Goal: Task Accomplishment & Management: Complete application form

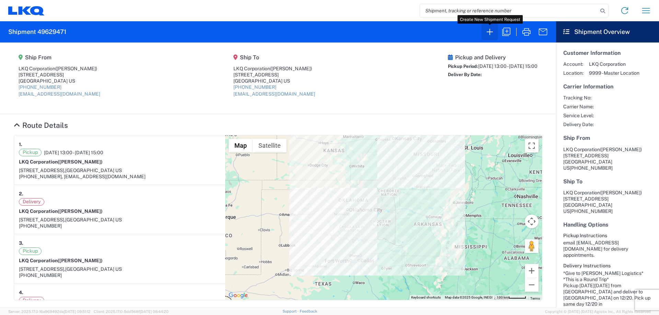
click at [493, 30] on icon "button" at bounding box center [489, 31] width 11 height 11
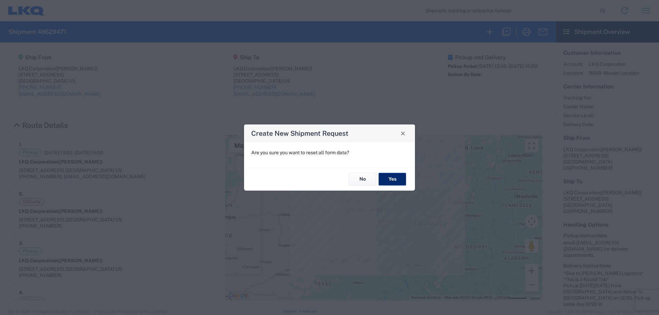
click at [395, 176] on button "Yes" at bounding box center [391, 179] width 27 height 13
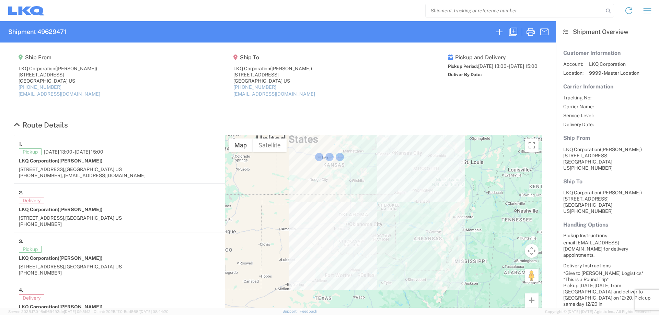
select select "FULL"
select select "LBS"
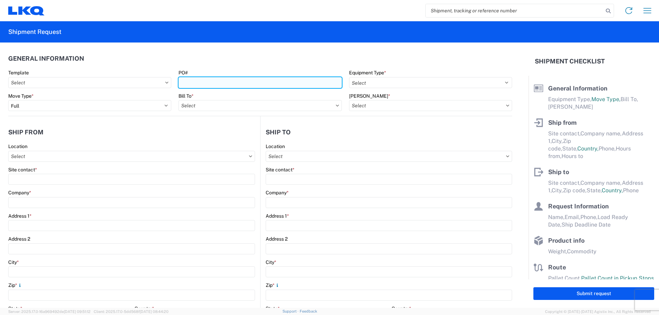
click at [239, 83] on input "PO#" at bounding box center [259, 82] width 163 height 11
type input "Berkeley2081825"
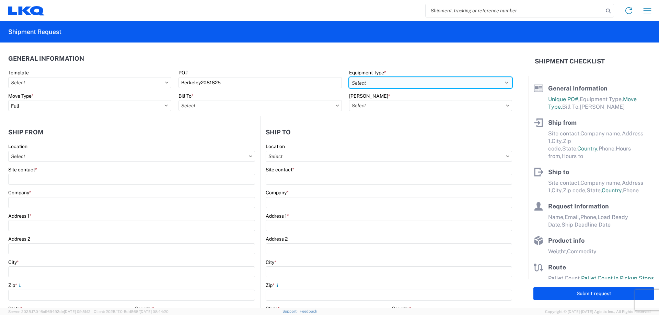
click at [398, 84] on select "Select 53’ Dry Van Flatbed Dropdeck (van) Lowboy (flatbed) Rail" at bounding box center [430, 82] width 163 height 11
select select "STDV"
click at [349, 77] on select "Select 53’ Dry Van Flatbed Dropdeck (van) Lowboy (flatbed) Rail" at bounding box center [430, 82] width 163 height 11
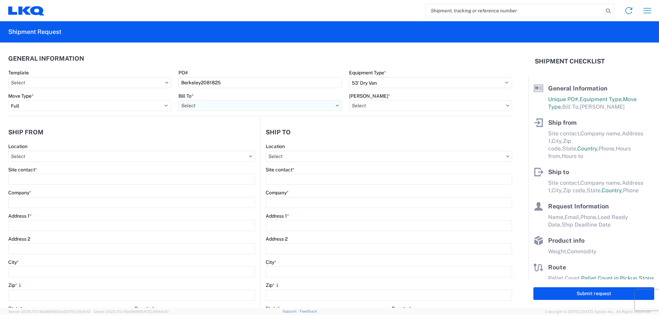
click at [211, 107] on input "Bill To *" at bounding box center [259, 105] width 163 height 11
type input "1882"
click at [475, 12] on input "search" at bounding box center [514, 10] width 178 height 13
type input "56525000"
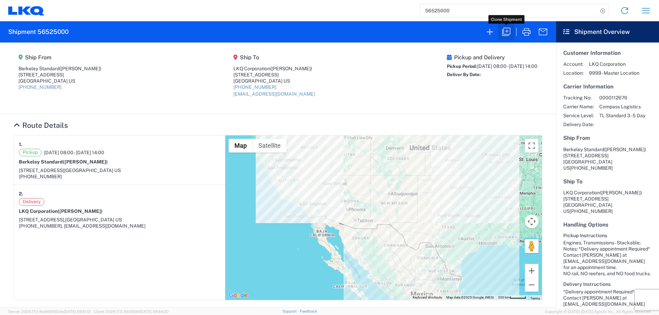
click at [507, 33] on icon "button" at bounding box center [505, 31] width 11 height 11
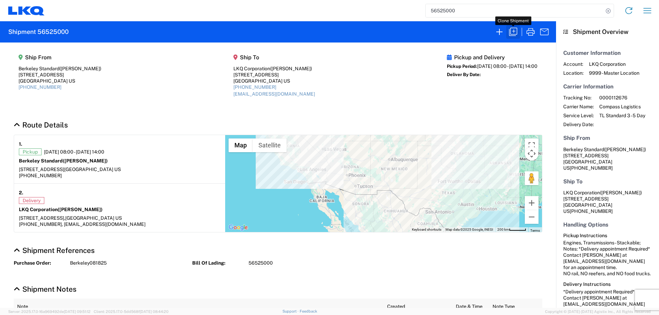
select select "FULL"
select select "US"
select select "LBS"
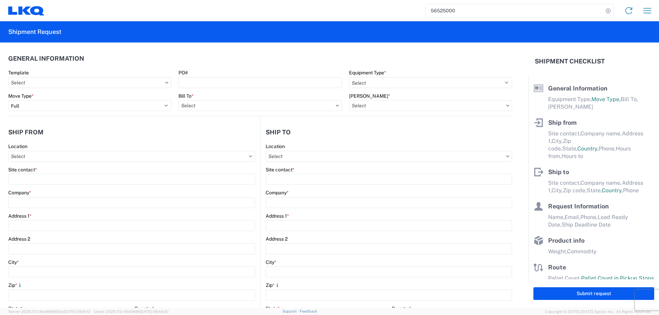
select select "STDV"
type input "[PERSON_NAME]"
type input "Berkeley Standard"
type input "[STREET_ADDRESS]"
type input "[GEOGRAPHIC_DATA]"
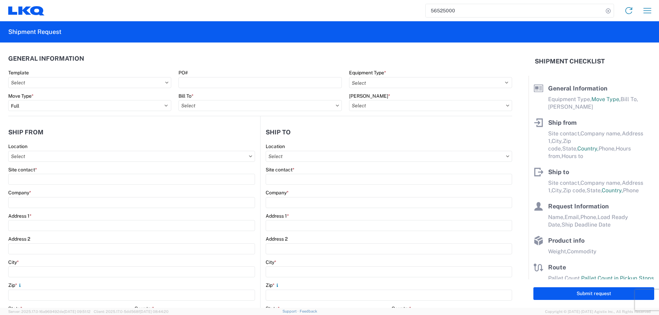
type input "91761"
type input "[PERSON_NAME]"
type input "LKQ Corporation"
type input "[STREET_ADDRESS]"
type input "[GEOGRAPHIC_DATA]"
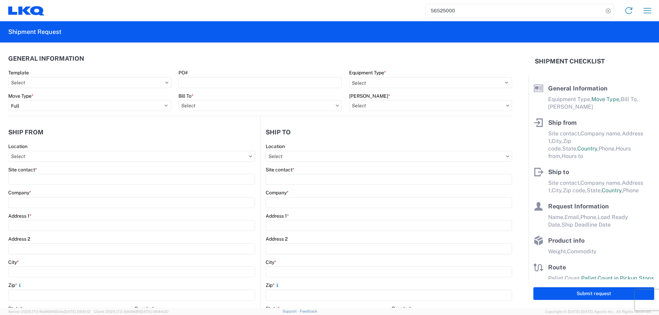
type input "75050"
type input "[EMAIL_ADDRESS][DOMAIN_NAME]"
type input "[PERSON_NAME]"
type input "[EMAIL_ADDRESS][DOMAIN_NAME]"
type input "[PHONE_NUMBER]"
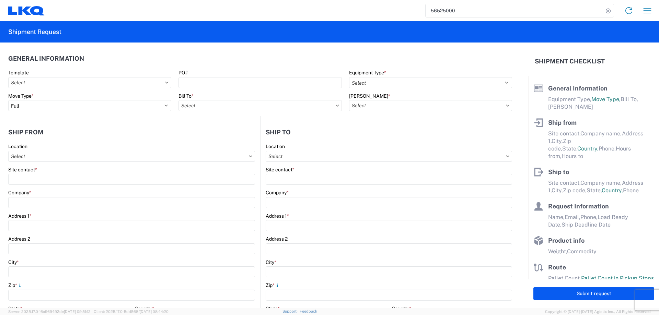
type input "[DATE]"
type textarea "*Delivery appointment Required* Contact [PERSON_NAME] at [EMAIL_ADDRESS][DOMAIN…"
type input "37500"
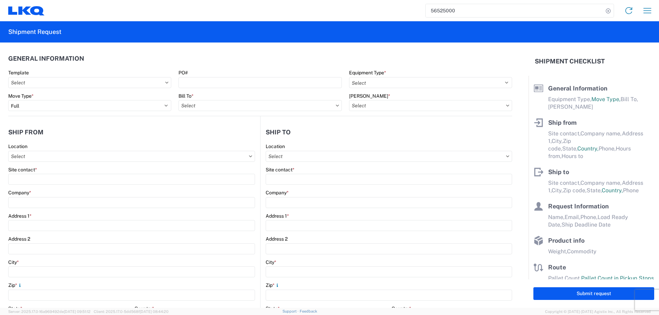
type input "Engines, Transmissions"
type input "50"
type input "0"
type textarea "*Delivery appointment Required* Contact [PERSON_NAME] at [EMAIL_ADDRESS][DOMAIN…"
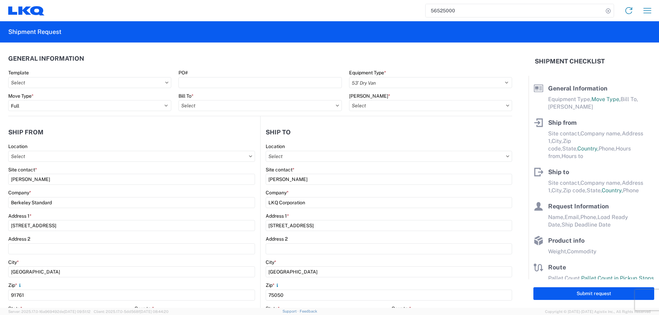
select select "US"
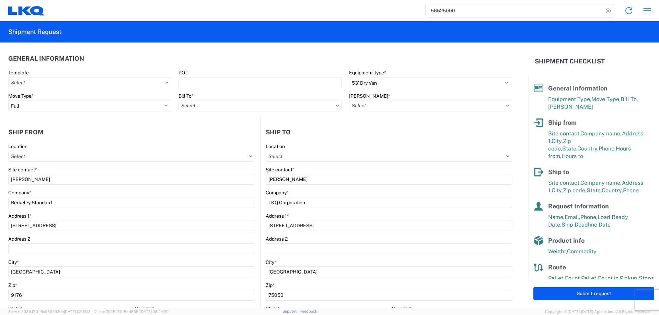
type input "1882 - North American ATK Corporation"
type input "1882-6300-66000-0000 - 1882 Freight In - Whse Transfer"
type input "1882 - North American ATK Corporation"
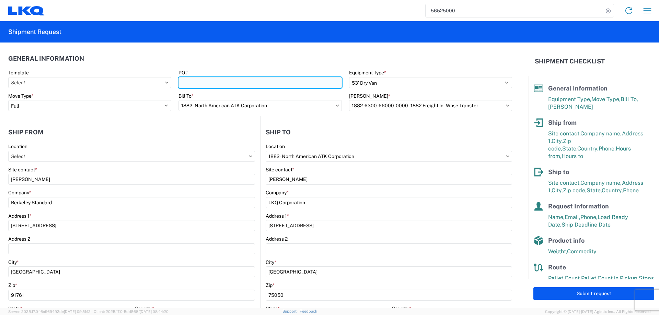
click at [220, 85] on input "PO#" at bounding box center [259, 82] width 163 height 11
type input "Berkeley2081825"
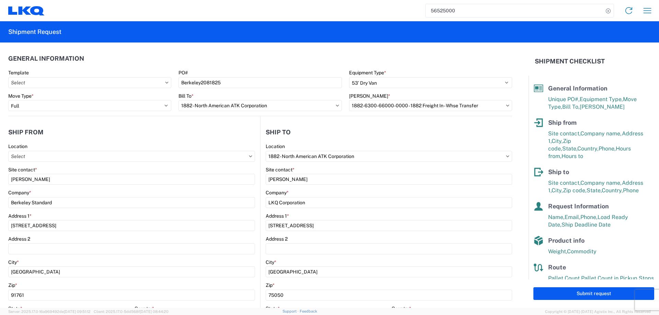
click at [262, 61] on header "General Information" at bounding box center [260, 58] width 504 height 15
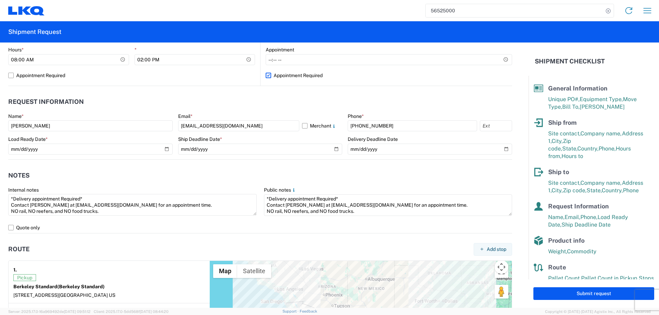
scroll to position [320, 0]
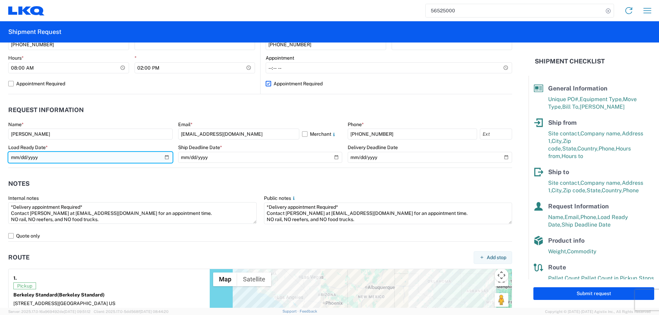
click at [166, 155] on input "[DATE]" at bounding box center [90, 157] width 164 height 11
type input "[DATE]"
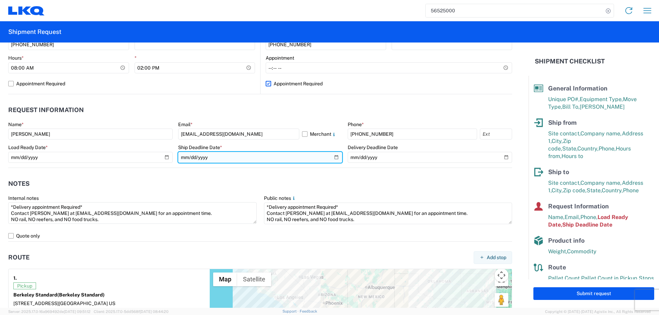
click at [336, 157] on input "[DATE]" at bounding box center [260, 157] width 164 height 11
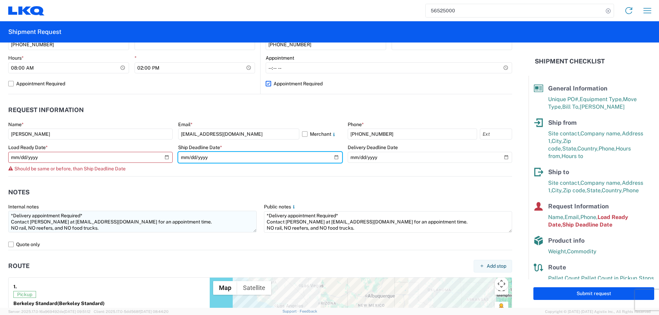
type input "[DATE]"
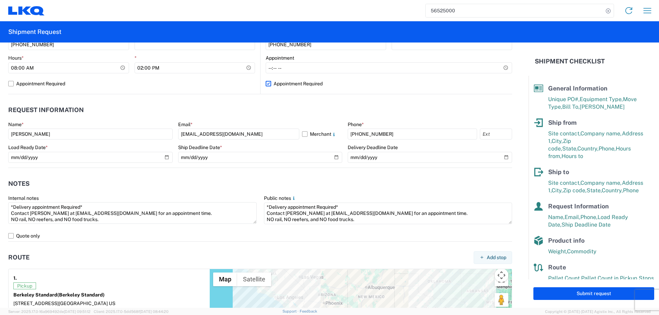
click at [149, 183] on header "Notes" at bounding box center [260, 183] width 504 height 15
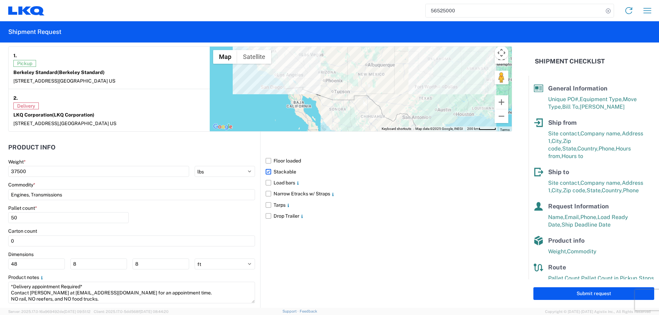
scroll to position [557, 0]
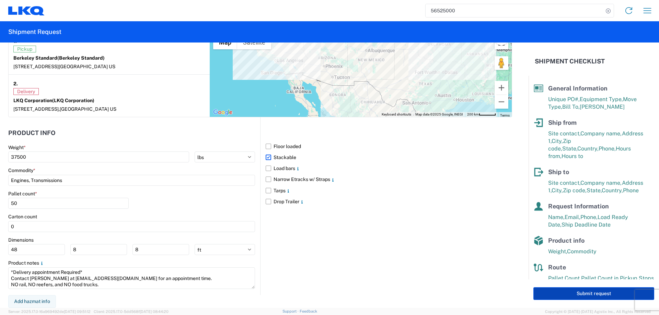
click at [546, 296] on button "Submit request" at bounding box center [593, 293] width 121 height 13
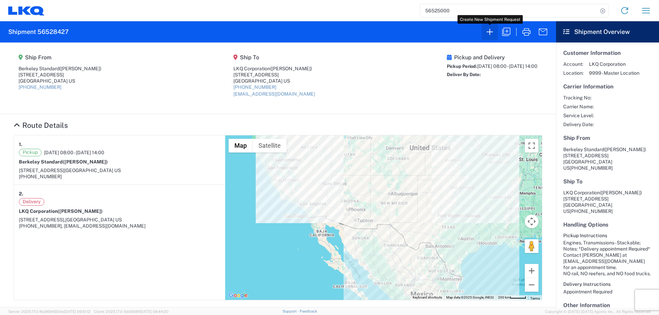
click at [491, 31] on icon "button" at bounding box center [489, 31] width 11 height 11
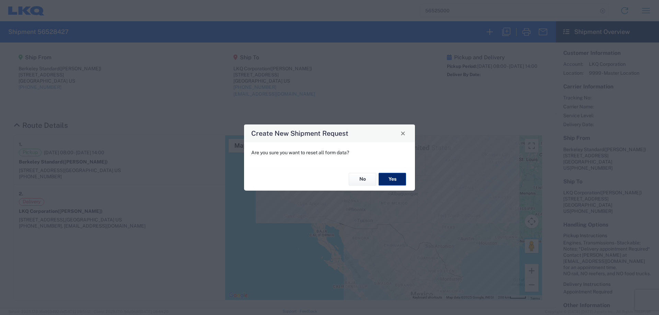
click at [402, 179] on button "Yes" at bounding box center [391, 179] width 27 height 13
select select "FULL"
select select "US"
select select "LBS"
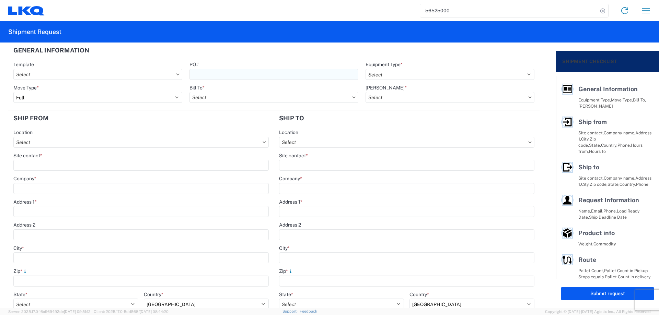
click at [222, 77] on input "PO#" at bounding box center [273, 74] width 169 height 11
type input "T3085"
drag, startPoint x: 391, startPoint y: 70, endPoint x: 394, endPoint y: 79, distance: 9.7
click at [391, 70] on select "Select 53’ Dry Van Flatbed Dropdeck (van) Lowboy (flatbed) Rail" at bounding box center [449, 74] width 169 height 11
select select "STDV"
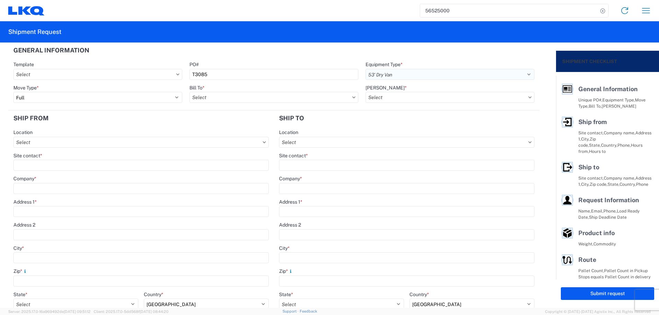
click at [365, 69] on select "Select 53’ Dry Van Flatbed Dropdeck (van) Lowboy (flatbed) Rail" at bounding box center [449, 74] width 169 height 11
click at [214, 99] on input "Bill To *" at bounding box center [273, 97] width 169 height 11
type input "1882"
click at [258, 127] on div "1882 - North American ATK Corporation" at bounding box center [249, 127] width 120 height 11
type input "1882 - North American ATK Corporation"
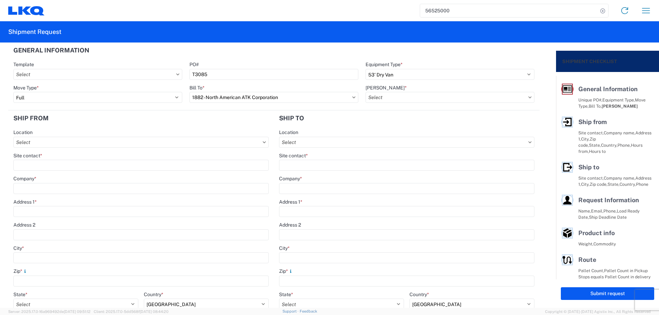
click at [432, 104] on agx-form-control-wrapper-v2 "[PERSON_NAME] *" at bounding box center [450, 96] width 176 height 23
click at [435, 98] on input "[PERSON_NAME] *" at bounding box center [449, 97] width 169 height 11
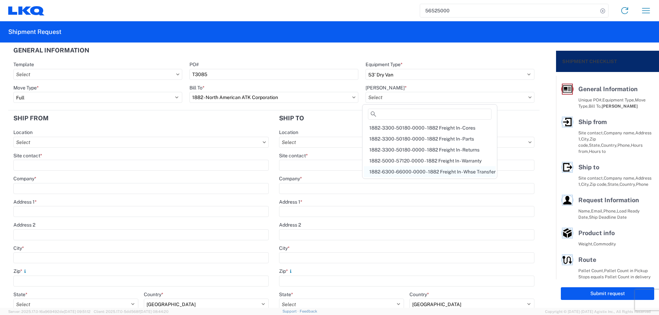
click at [448, 171] on div "1882-6300-66000-0000 - 1882 Freight In - Whse Transfer" at bounding box center [430, 171] width 132 height 11
type input "1882-6300-66000-0000 - 1882 Freight In - Whse Transfer"
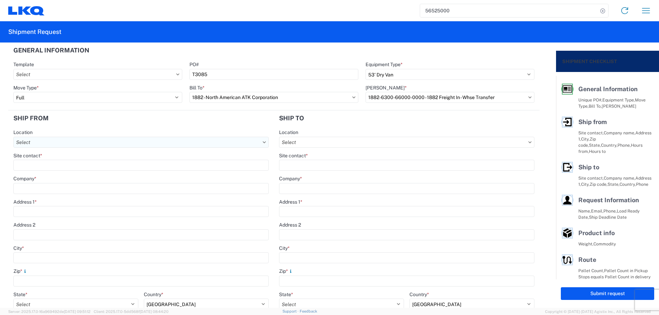
click at [61, 141] on input "Location" at bounding box center [140, 142] width 255 height 11
type input "1882"
click at [76, 175] on div "1882 - North American ATK Corporation" at bounding box center [75, 172] width 120 height 11
type input "1882 - North American ATK Corporation"
type input "LKQ Corporation"
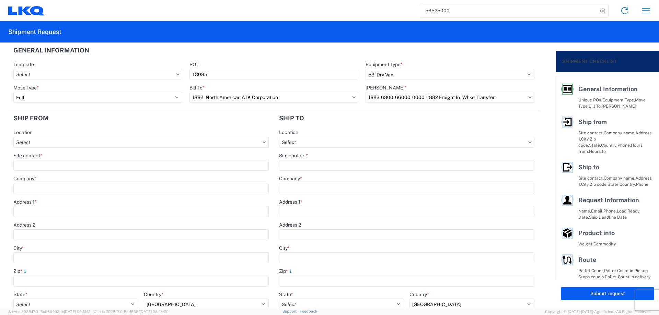
type input "[STREET_ADDRESS]"
type input "[GEOGRAPHIC_DATA]"
type input "75050"
select select "[GEOGRAPHIC_DATA]"
type input "[PHONE_NUMBER]"
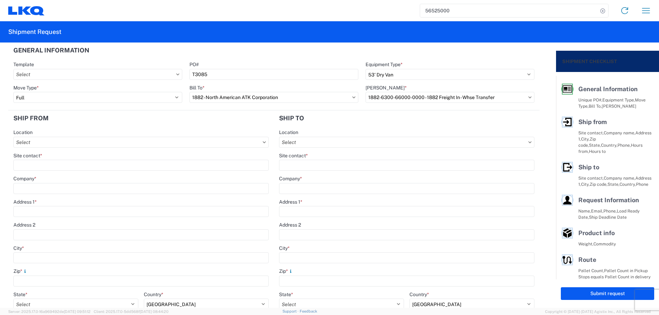
type input "07:00"
type input "17:00"
click at [63, 165] on input "Site contact *" at bounding box center [140, 165] width 255 height 11
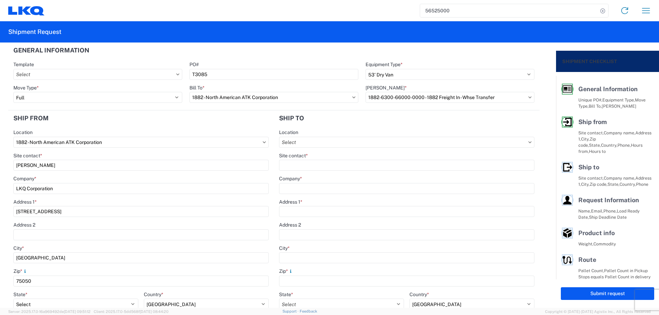
type input "[PERSON_NAME]"
click at [89, 125] on header "Ship from" at bounding box center [140, 117] width 265 height 15
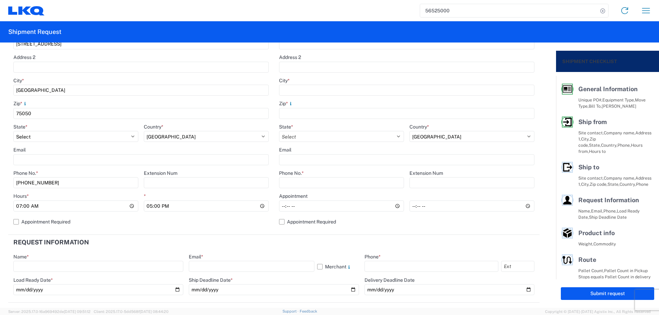
scroll to position [183, 0]
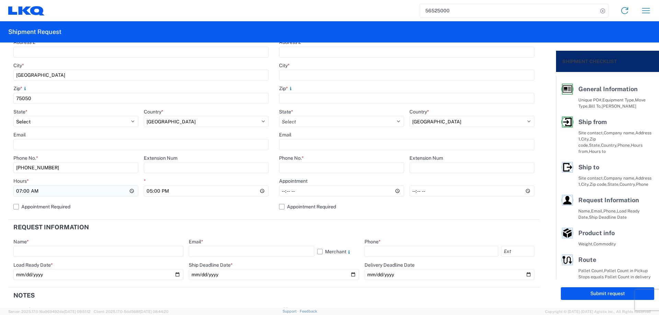
click at [19, 191] on input "07:00" at bounding box center [75, 191] width 125 height 11
type input "13:00"
type input "15:00"
click at [311, 237] on agx-form-section "Request Information Name * Email * Merchant Phone * Load Ready Date * Ship Dead…" at bounding box center [273, 254] width 531 height 68
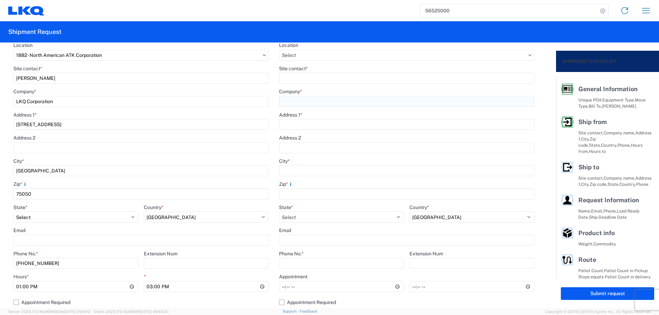
scroll to position [0, 0]
